Goal: Task Accomplishment & Management: Manage account settings

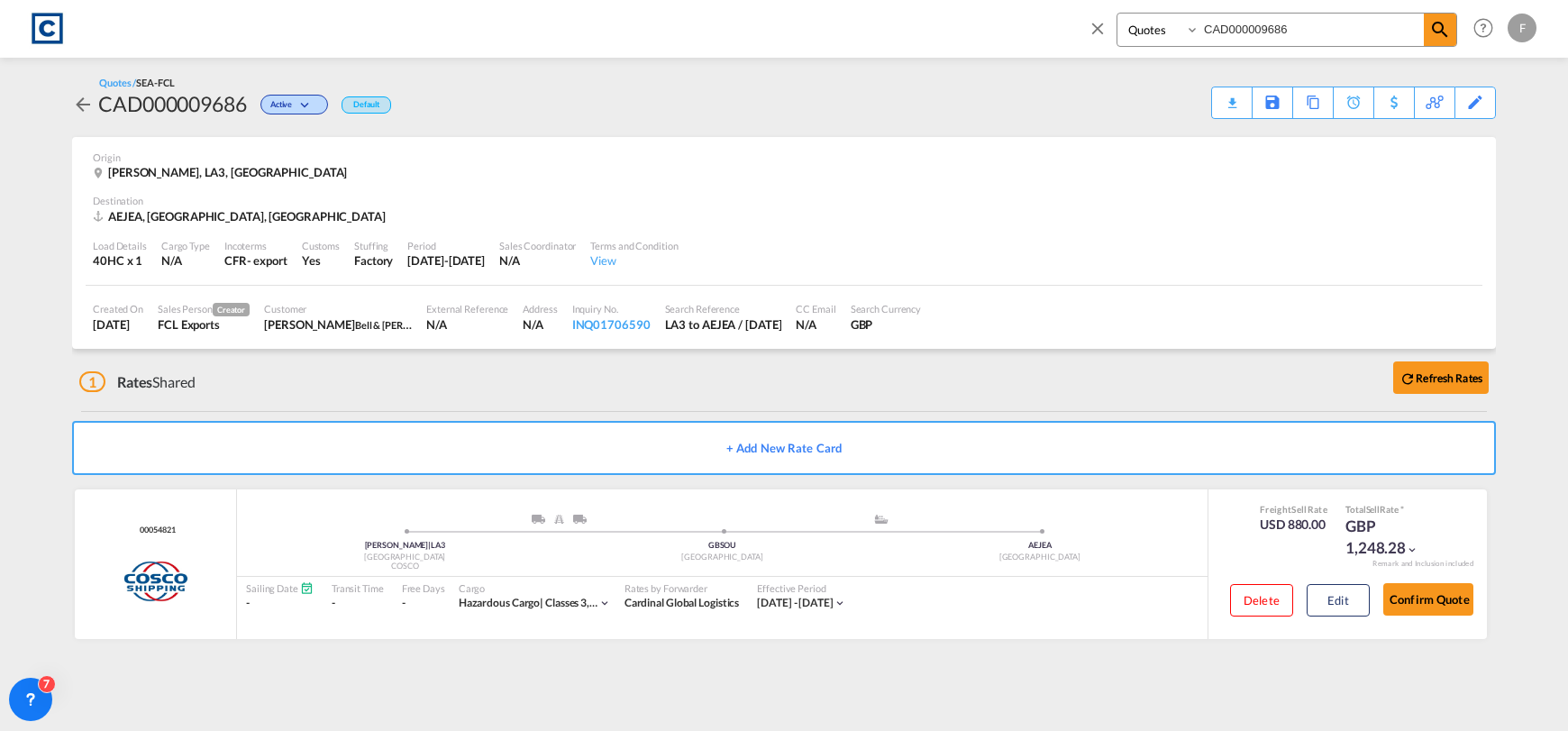
select select "Quotes"
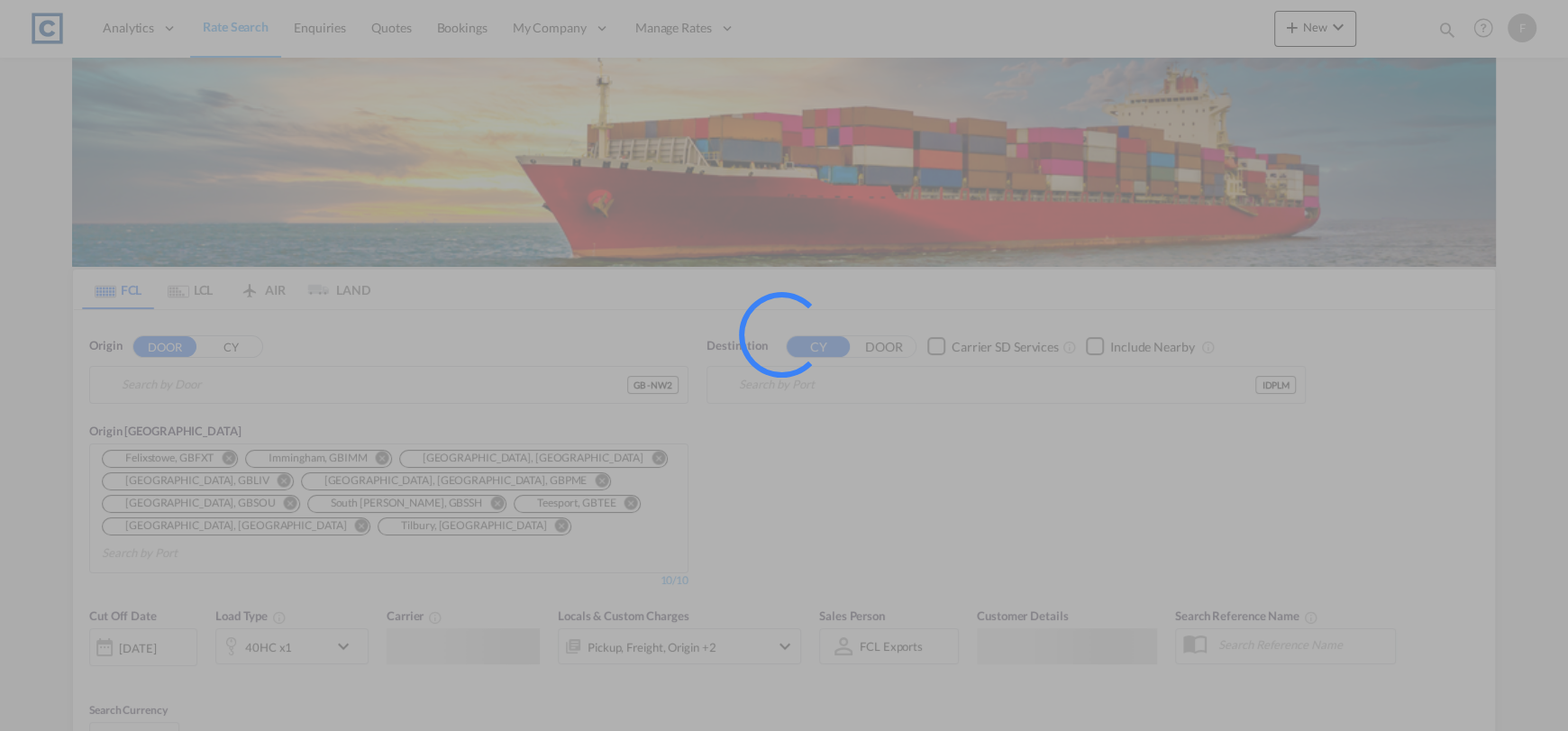
type input "GB-NW2, [PERSON_NAME]"
type input "[GEOGRAPHIC_DATA], [GEOGRAPHIC_DATA], IDPLM"
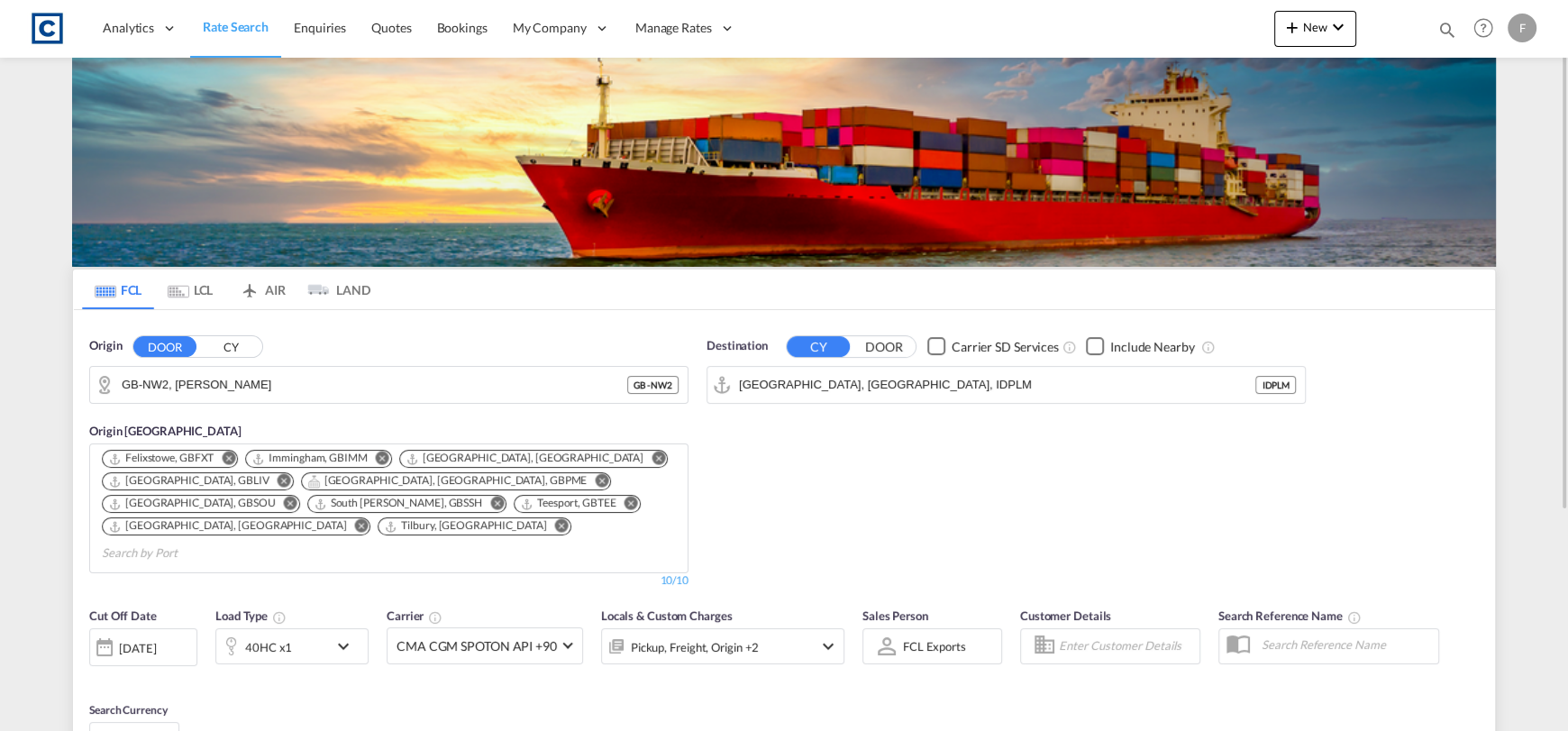
click at [1440, 29] on md-icon "icon-magnify" at bounding box center [1447, 29] width 20 height 20
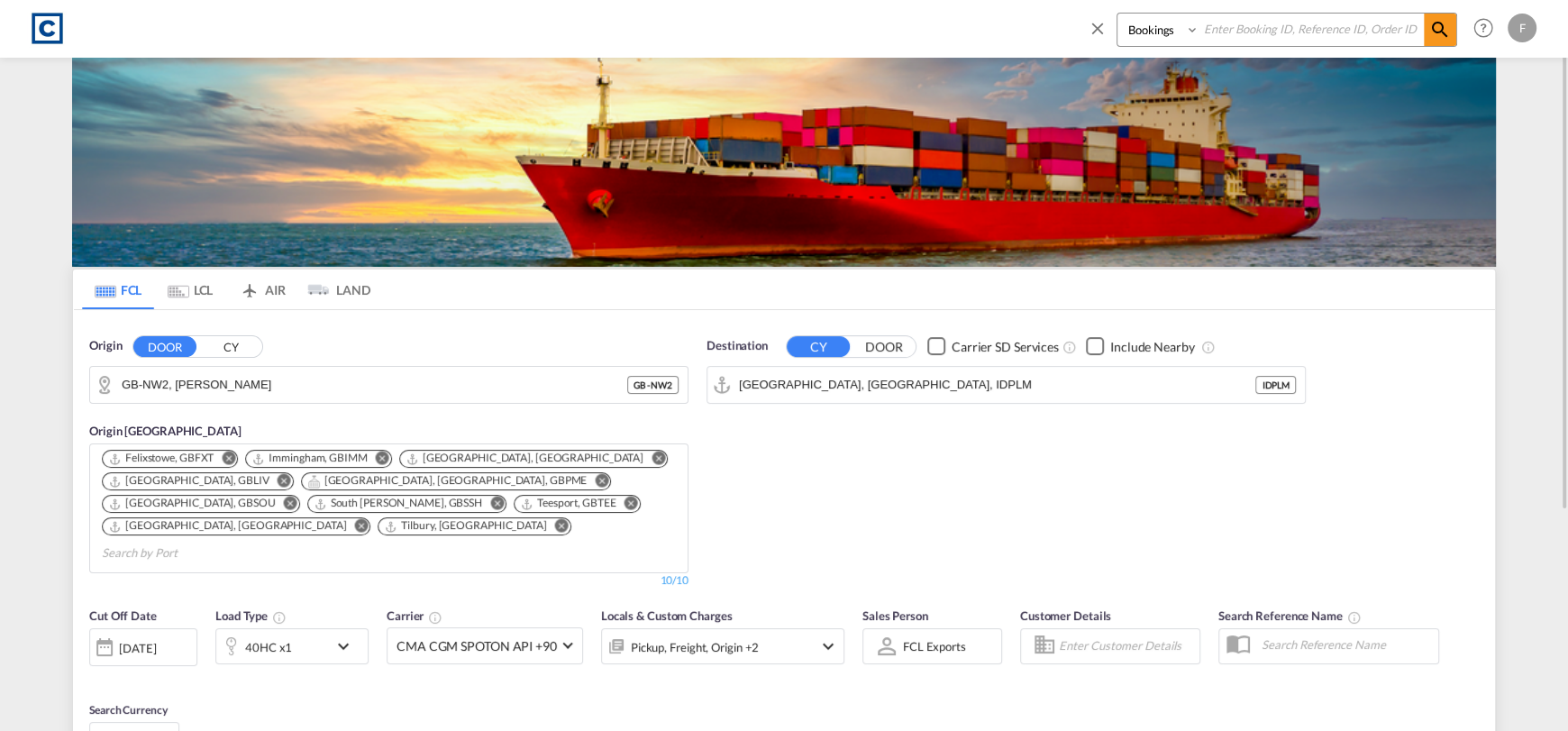
click at [1290, 26] on input at bounding box center [1311, 29] width 224 height 31
paste input "CAD000009686"
type input "CAD000009686"
click at [1150, 46] on div "Bookings Quotes Enquiries CAD000009686" at bounding box center [1287, 29] width 341 height 34
click at [1148, 33] on select "Bookings Quotes Enquiries" at bounding box center [1160, 29] width 86 height 32
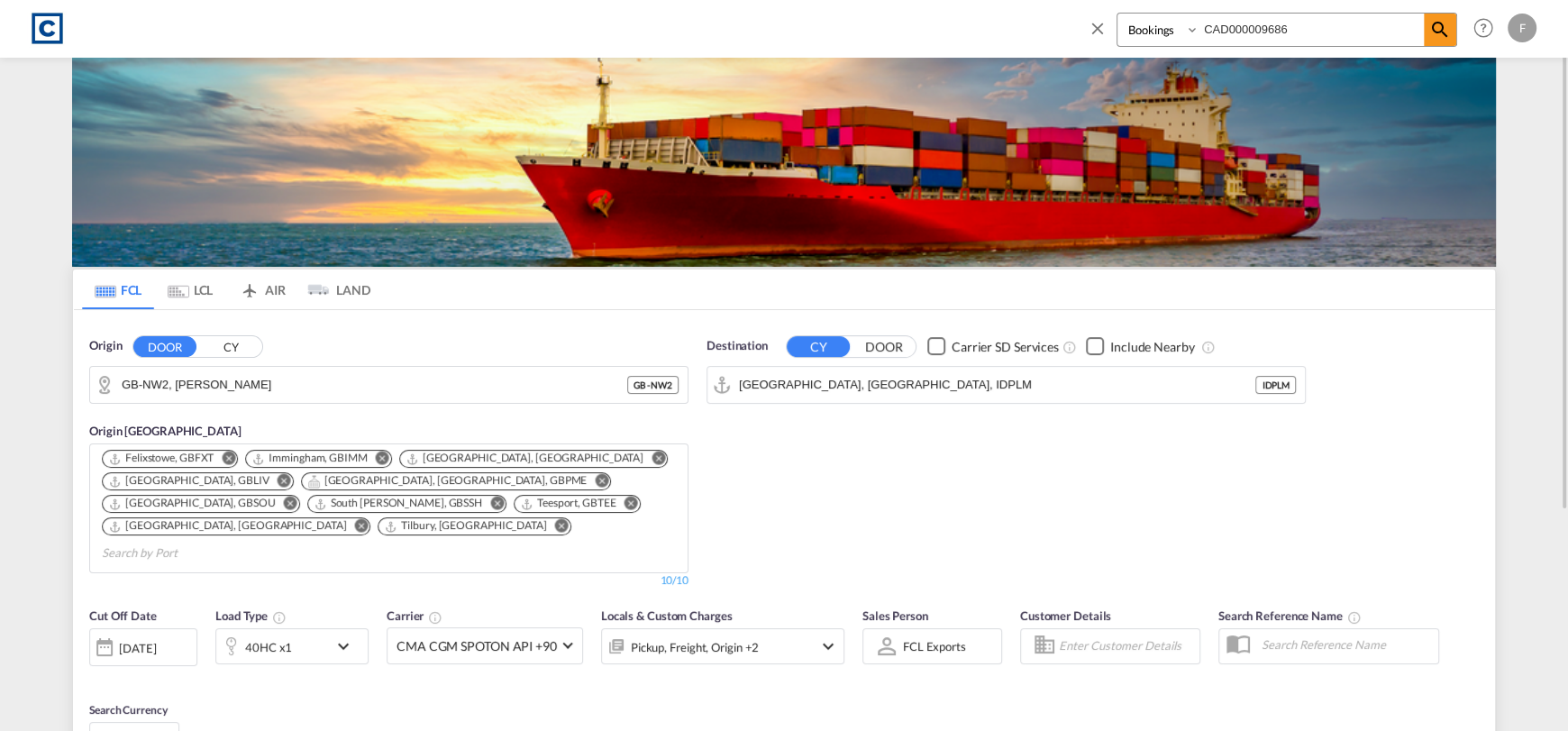
select select "Quotes"
click at [1118, 13] on select "Bookings Quotes Enquiries" at bounding box center [1160, 29] width 86 height 32
click at [1440, 12] on div "Bookings Quotes Enquiries CAD000009686" at bounding box center [1287, 29] width 341 height 34
click at [1440, 14] on span at bounding box center [1441, 29] width 32 height 32
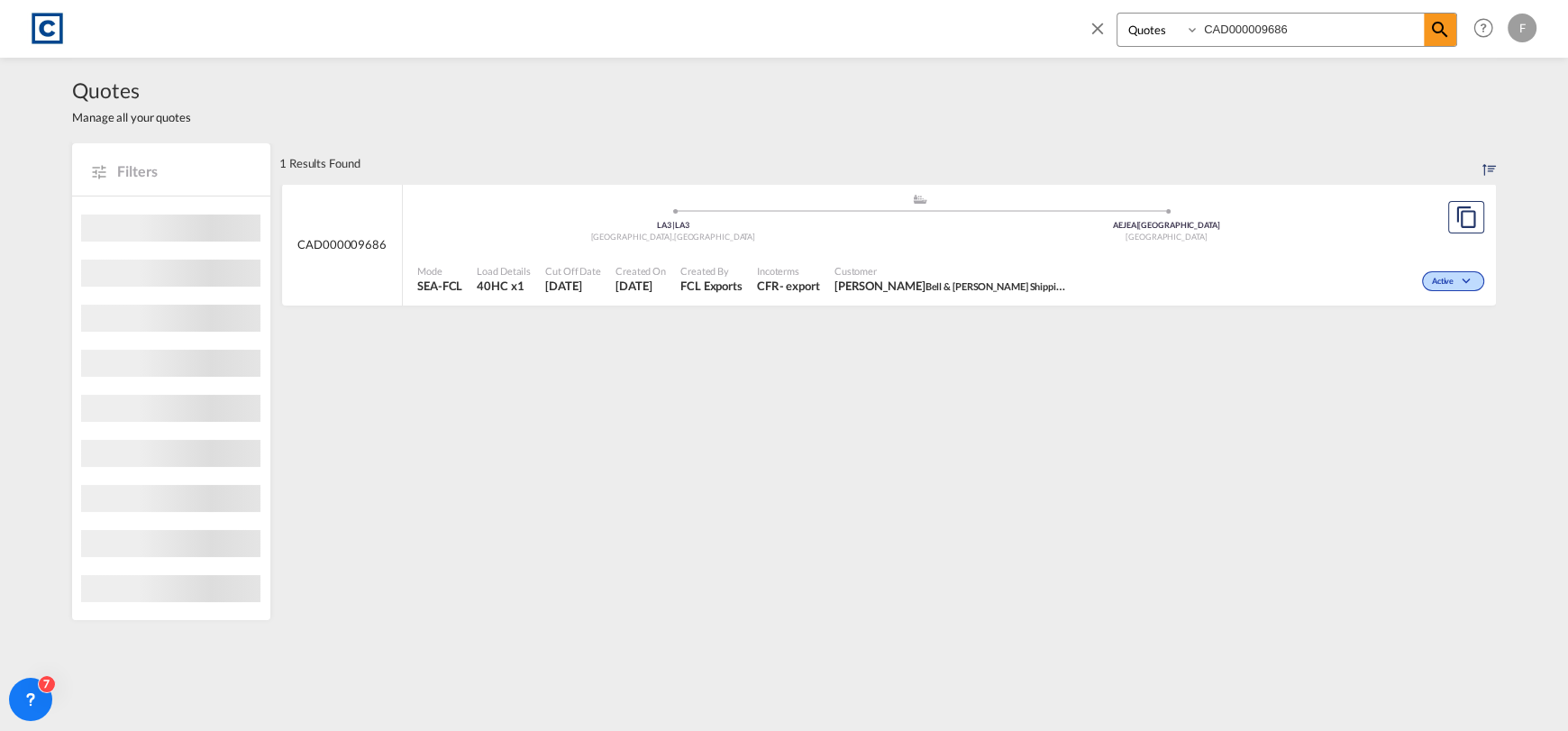
click at [1434, 286] on span "Active" at bounding box center [1445, 281] width 27 height 12
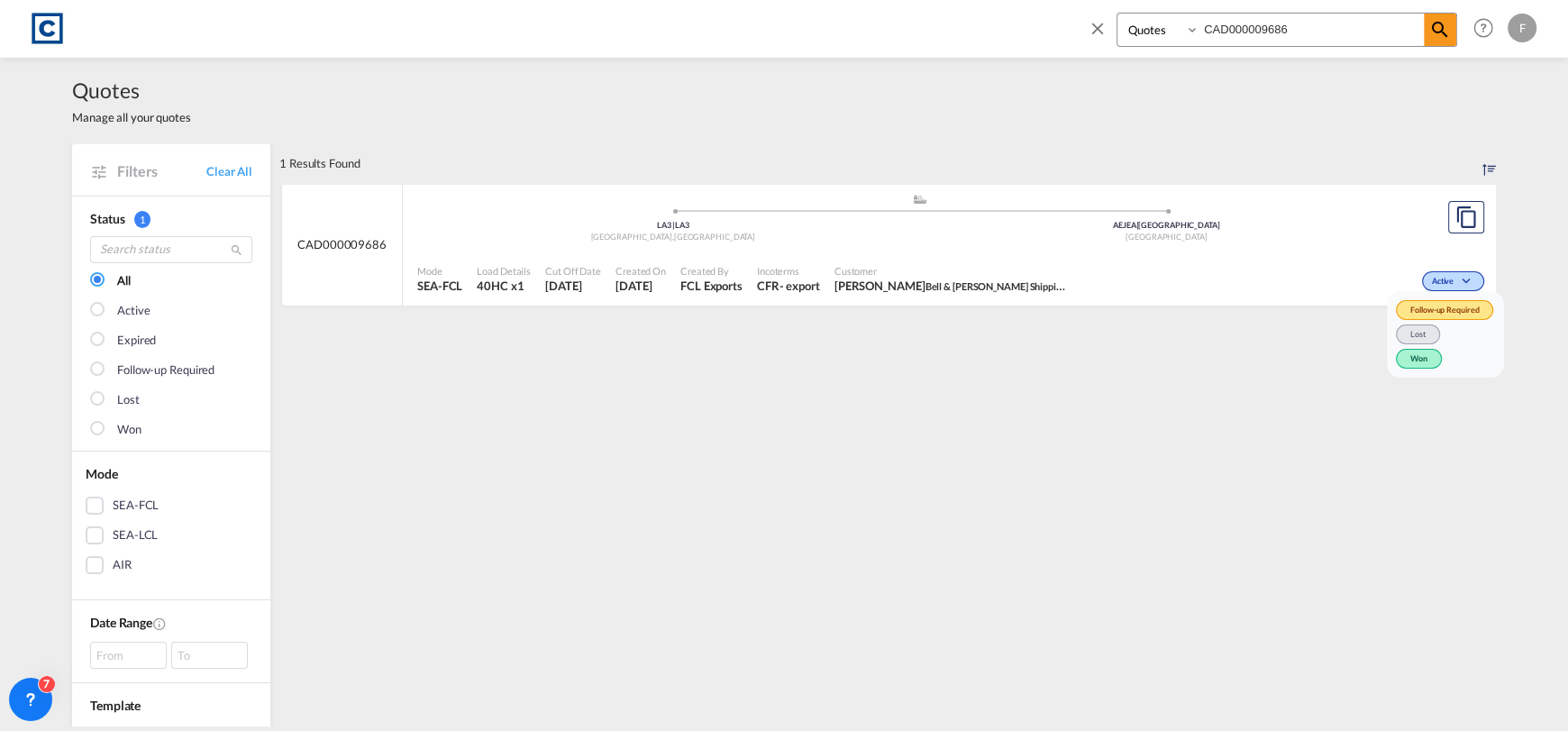
click at [1424, 352] on span "Won" at bounding box center [1419, 358] width 46 height 20
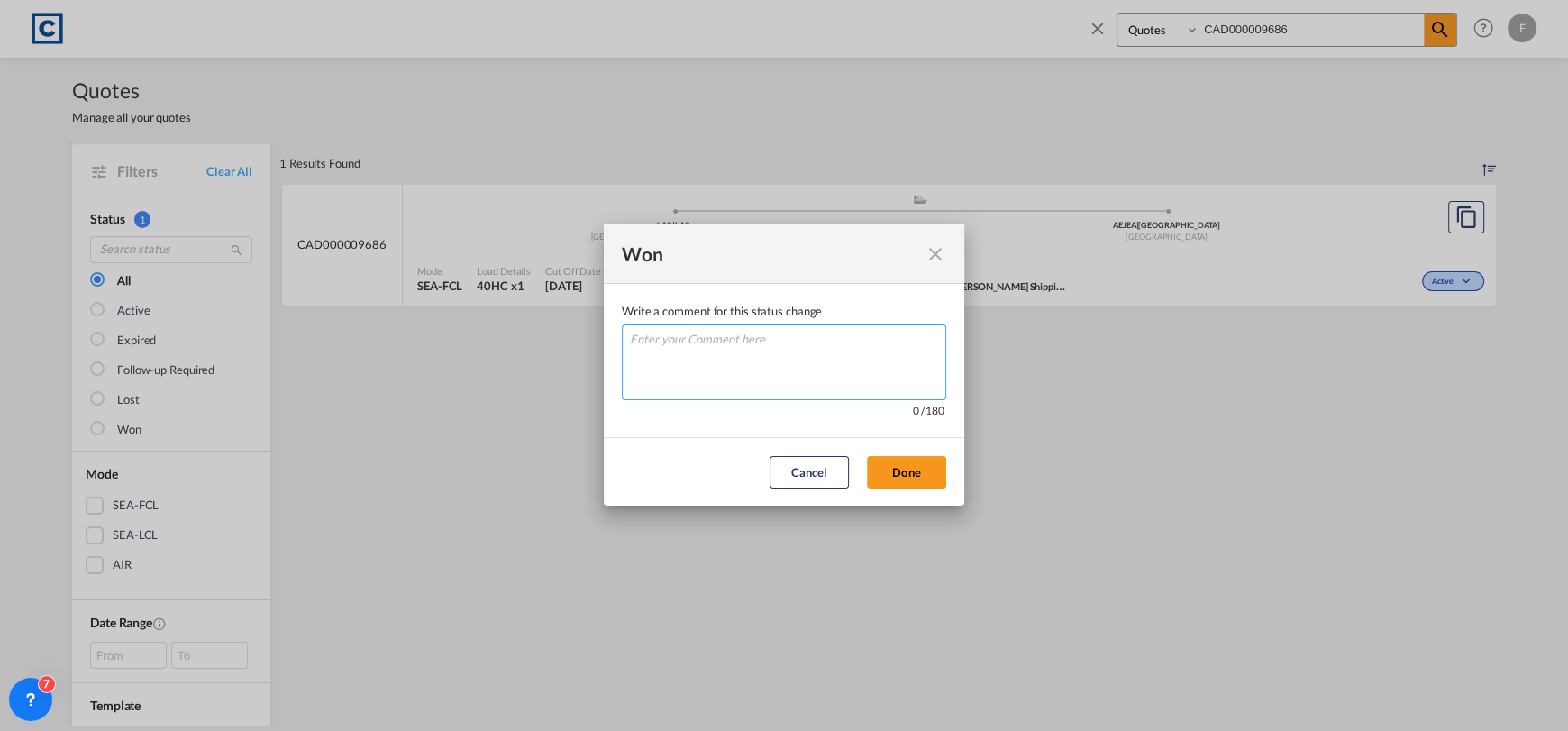
click at [908, 368] on textarea "Write a comment ..." at bounding box center [783, 362] width 324 height 76
type textarea "W"
click at [927, 485] on button "Done" at bounding box center [906, 472] width 79 height 32
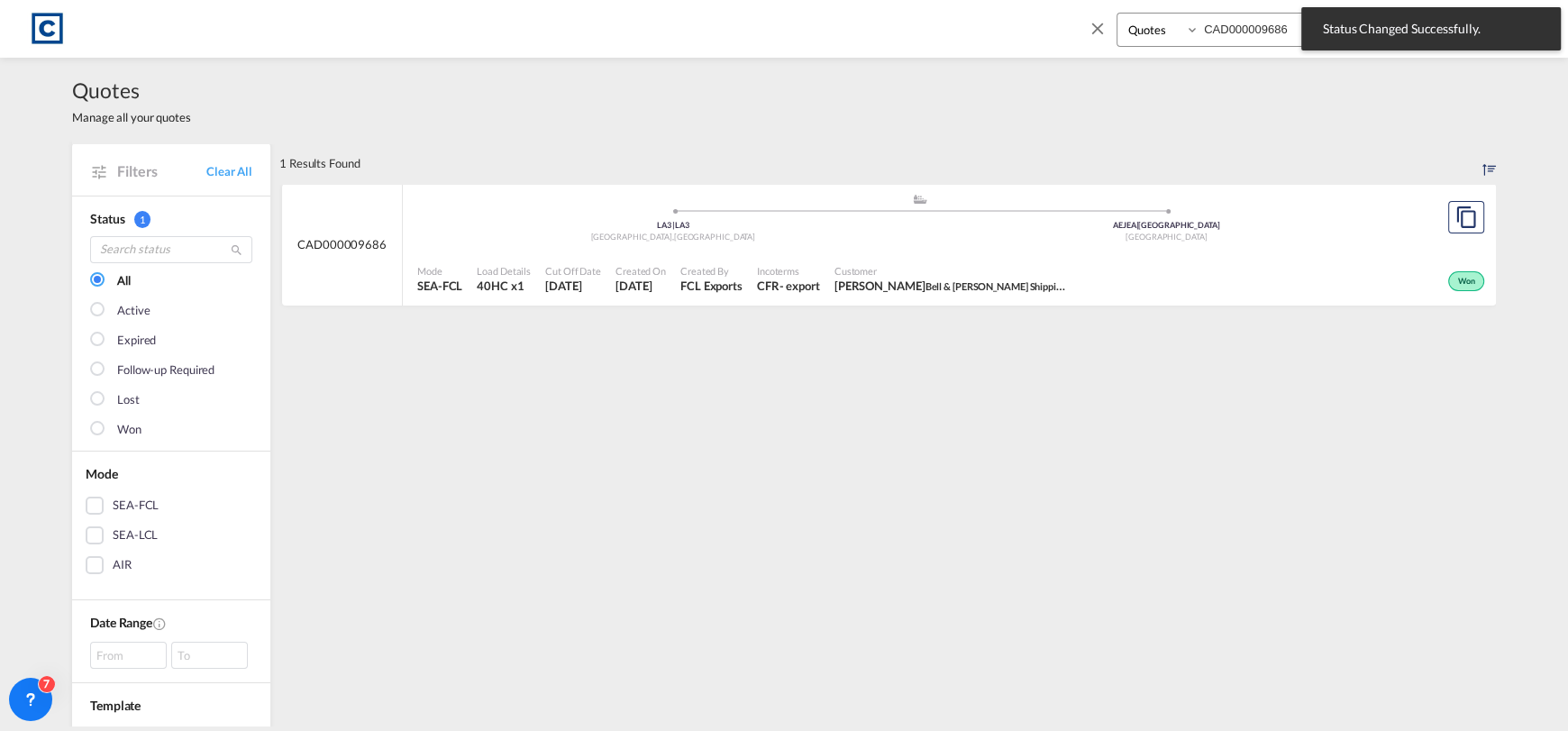
click at [920, 211] on span at bounding box center [1167, 211] width 494 height 5
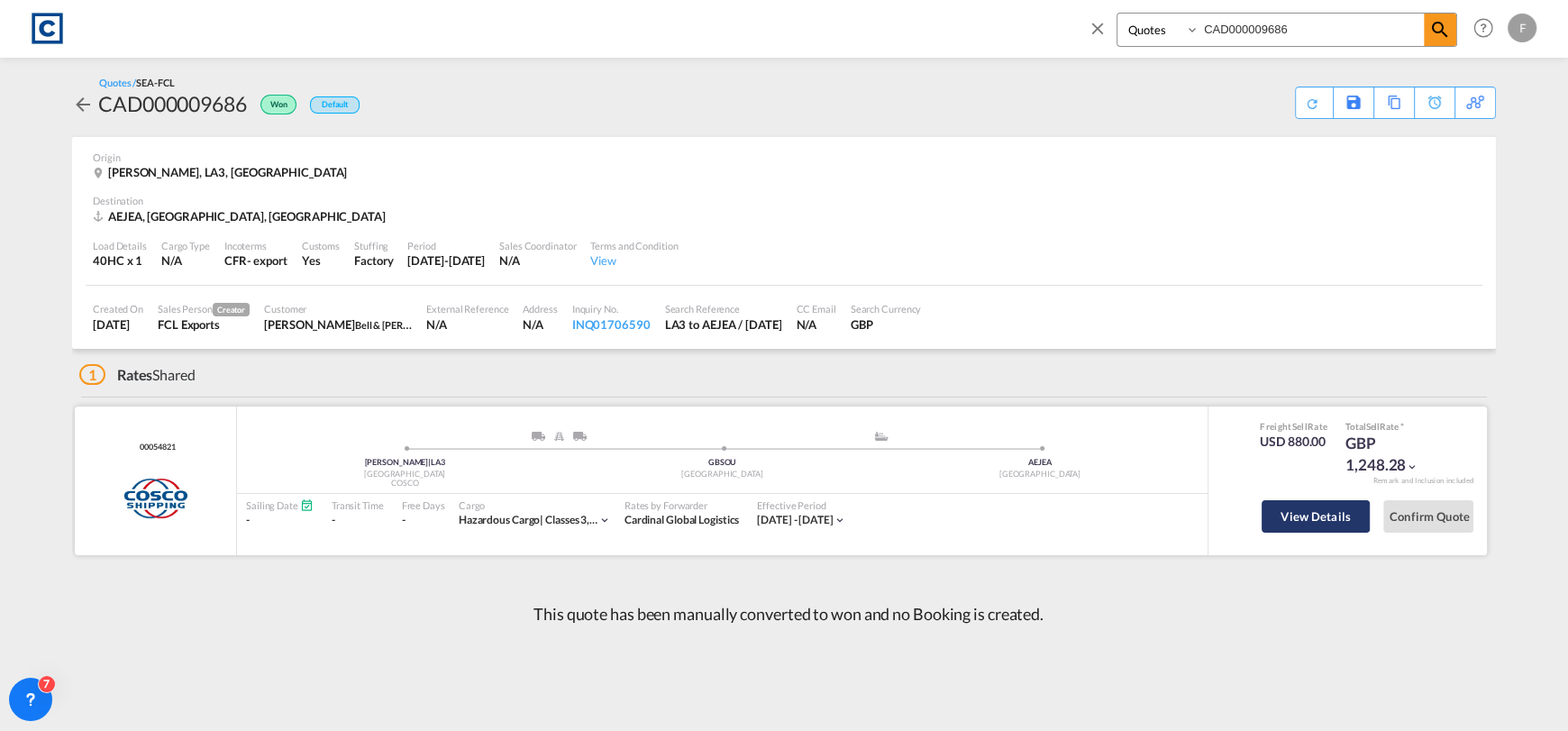
click at [1329, 515] on button "View Details" at bounding box center [1316, 516] width 108 height 32
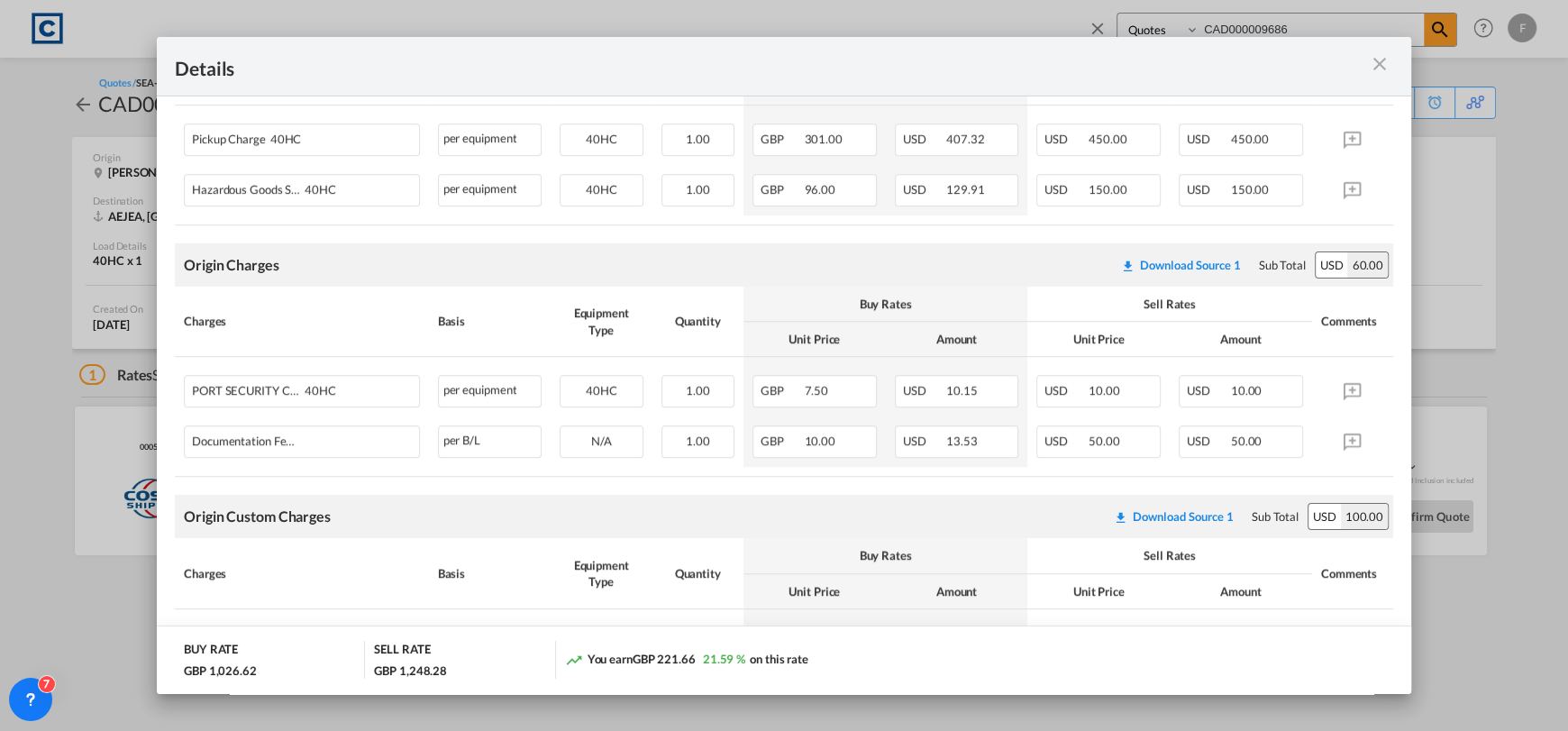
scroll to position [838, 0]
